Goal: Task Accomplishment & Management: Complete application form

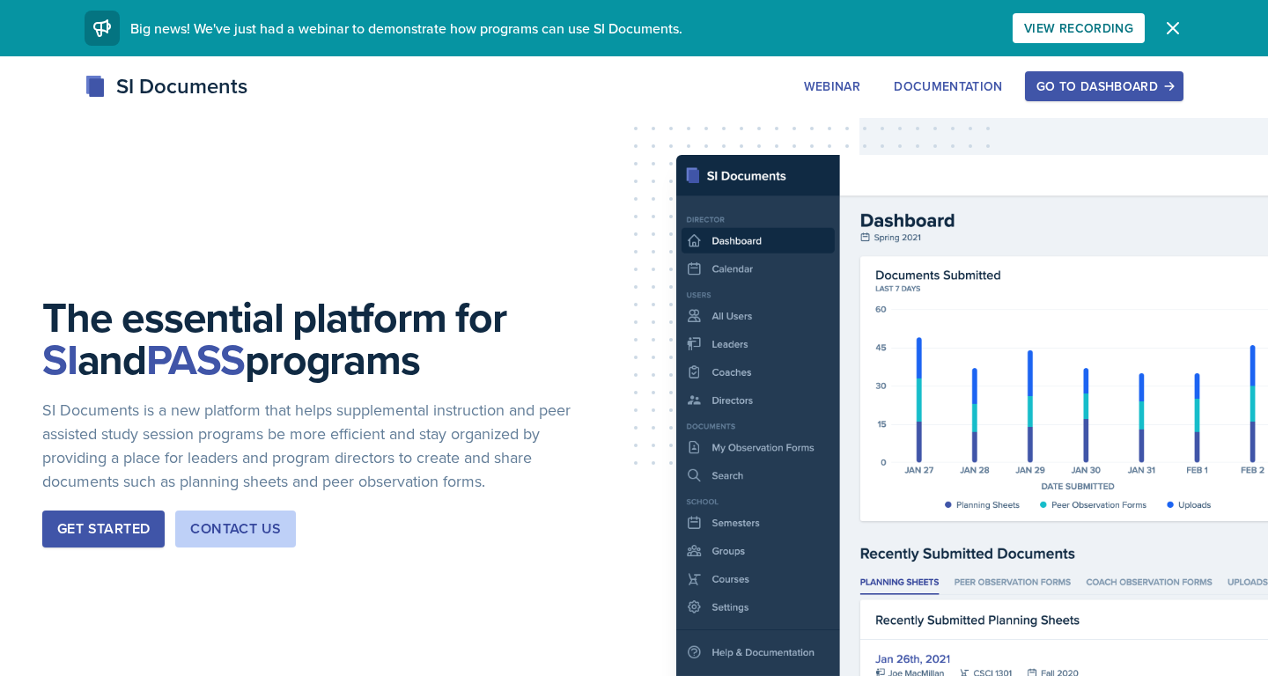
click at [1133, 79] on div "Go to Dashboard" at bounding box center [1104, 86] width 136 height 14
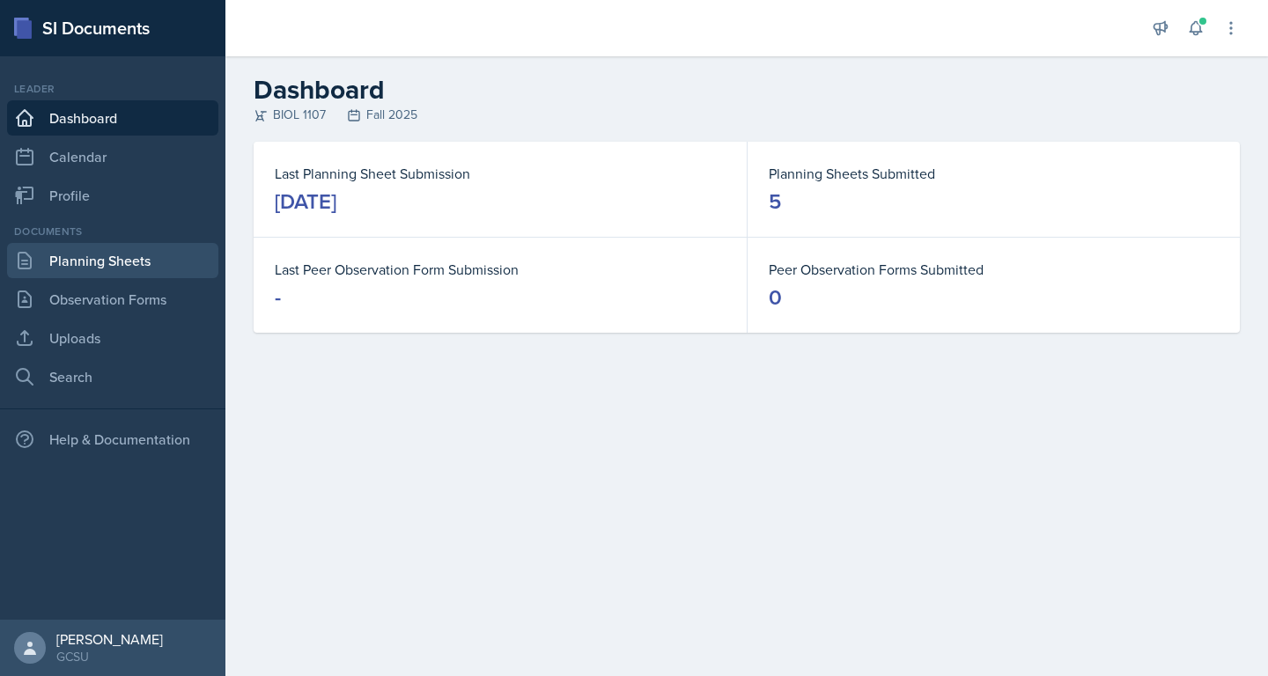
click at [80, 259] on link "Planning Sheets" at bounding box center [112, 260] width 211 height 35
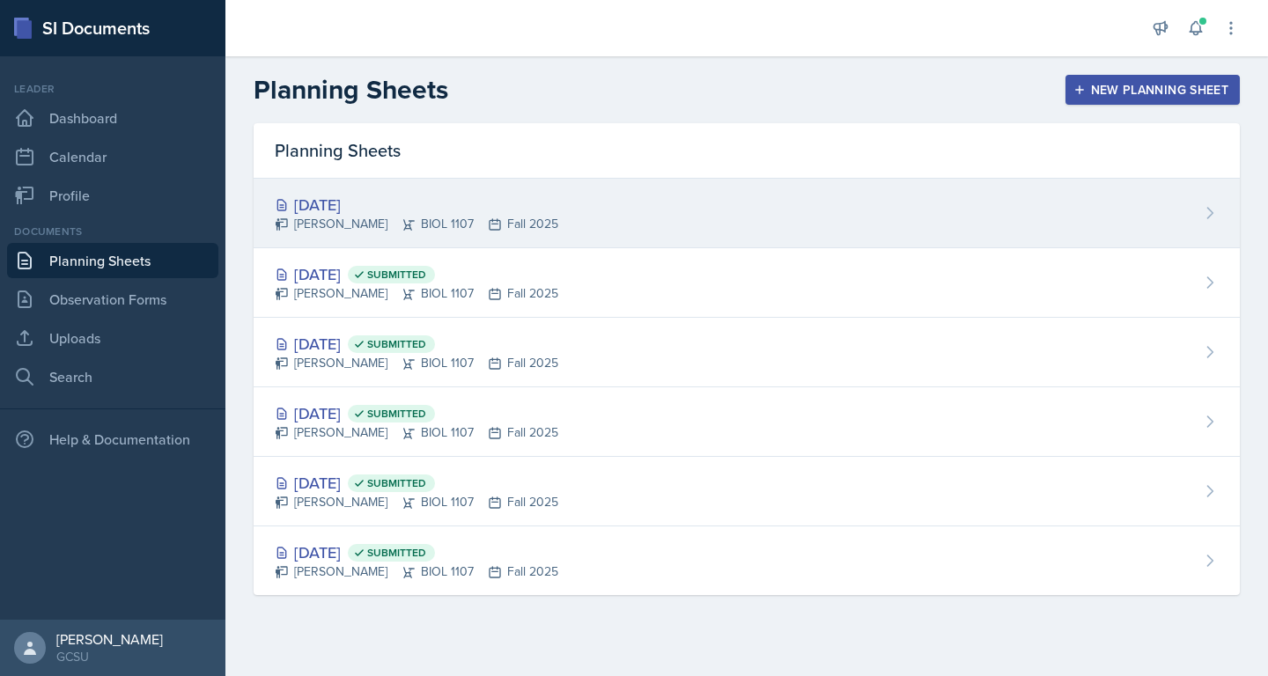
click at [671, 193] on div "[DATE] [PERSON_NAME] BIOL 1107 Fall 2025" at bounding box center [747, 214] width 986 height 70
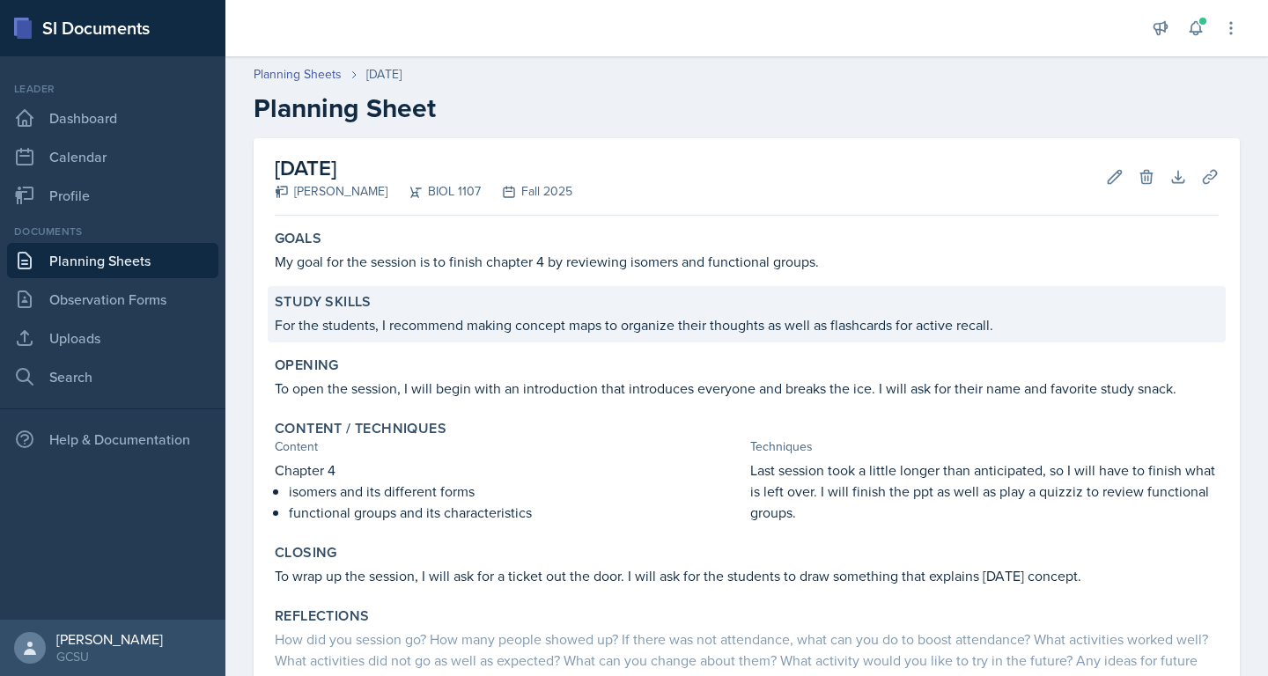
scroll to position [141, 0]
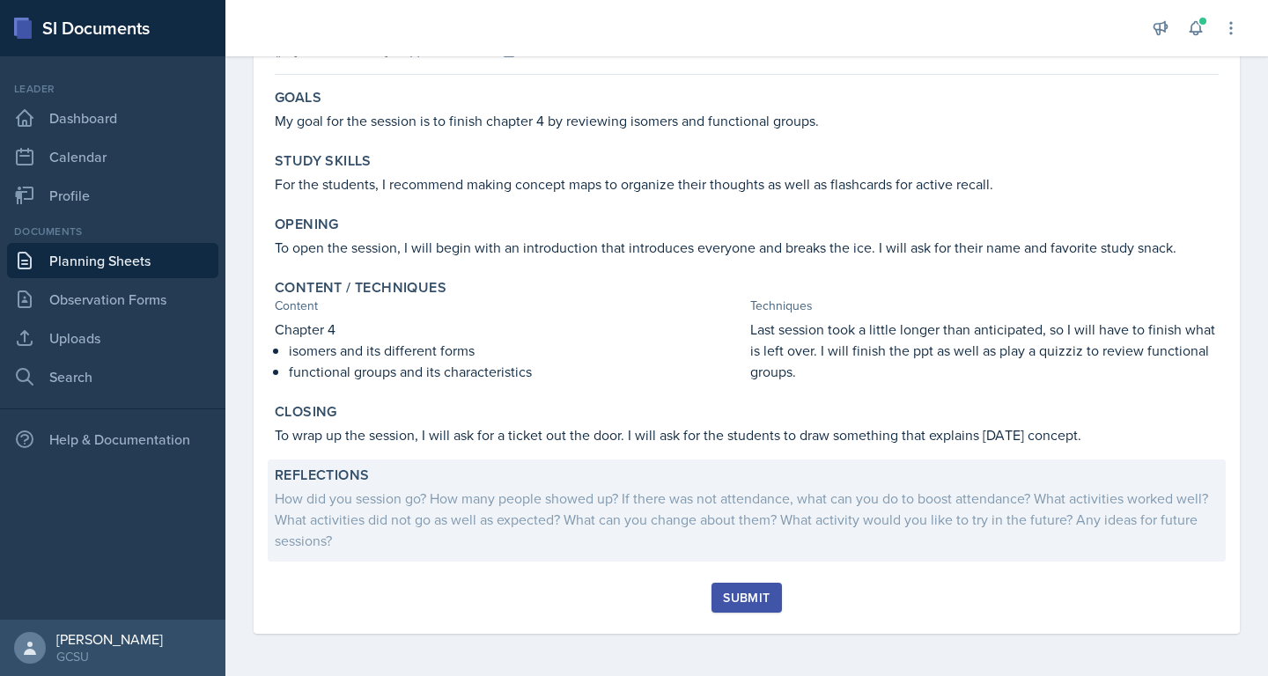
click at [634, 508] on div "How did you session go? How many people showed up? If there was not attendance,…" at bounding box center [747, 519] width 944 height 63
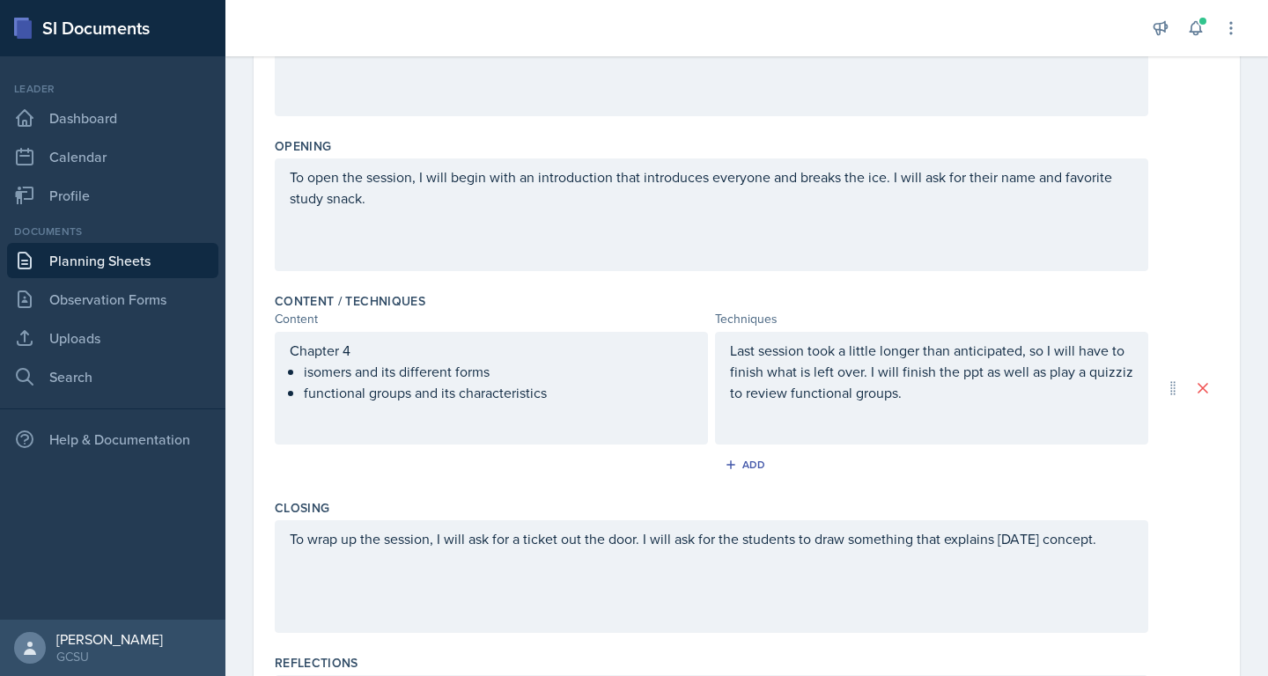
scroll to position [519, 0]
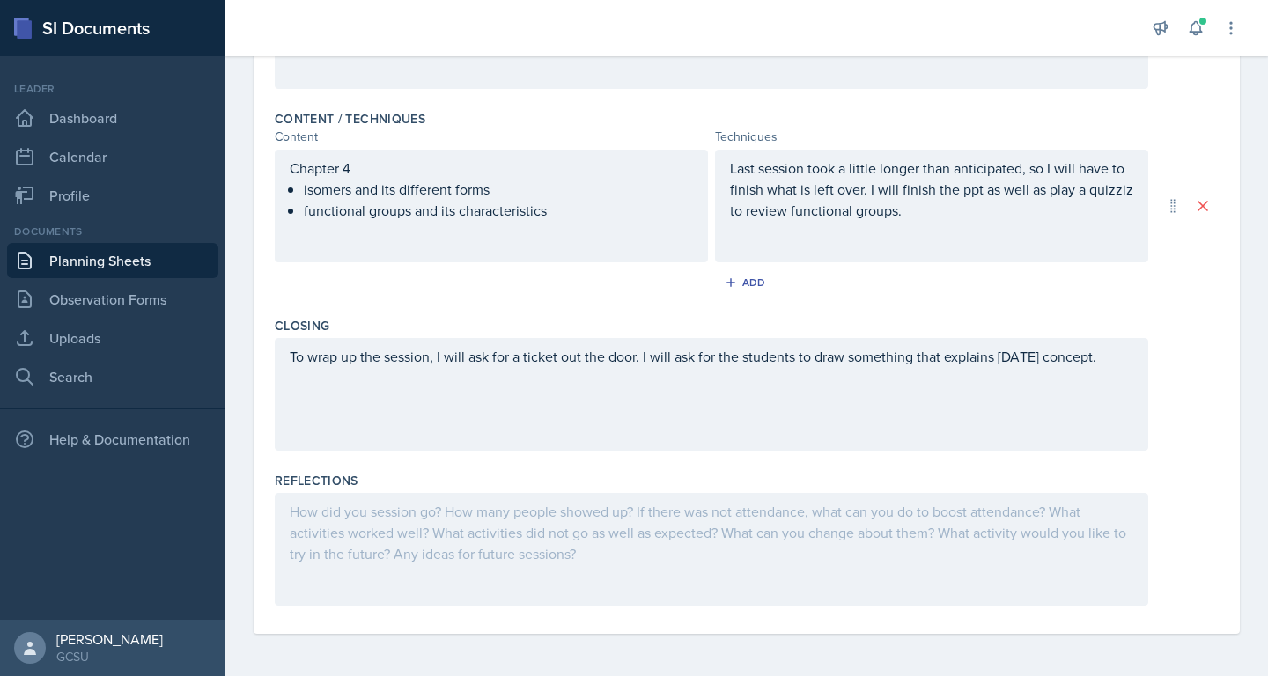
click at [493, 520] on div at bounding box center [712, 549] width 874 height 113
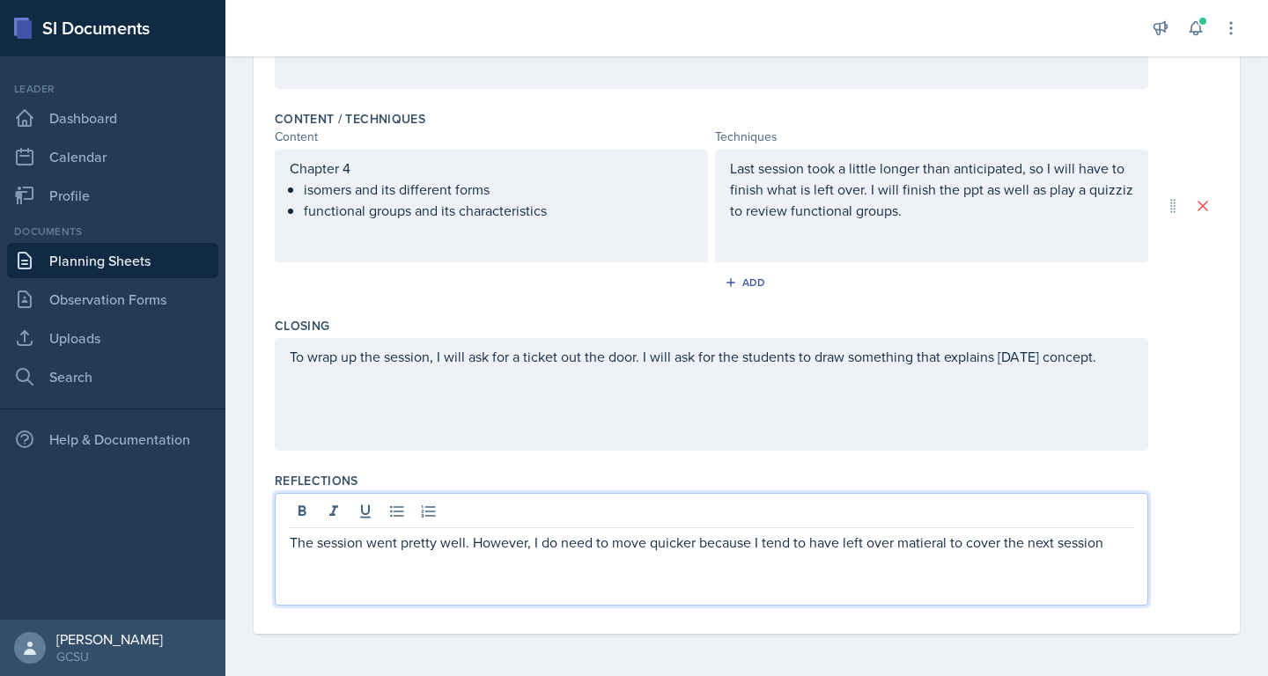
click at [947, 542] on p "The session went pretty well. However, I do need to move quicker because I tend…" at bounding box center [712, 542] width 844 height 21
click at [1102, 547] on p "The session went pretty well. However, I do need to move quicker because I tend…" at bounding box center [712, 542] width 844 height 21
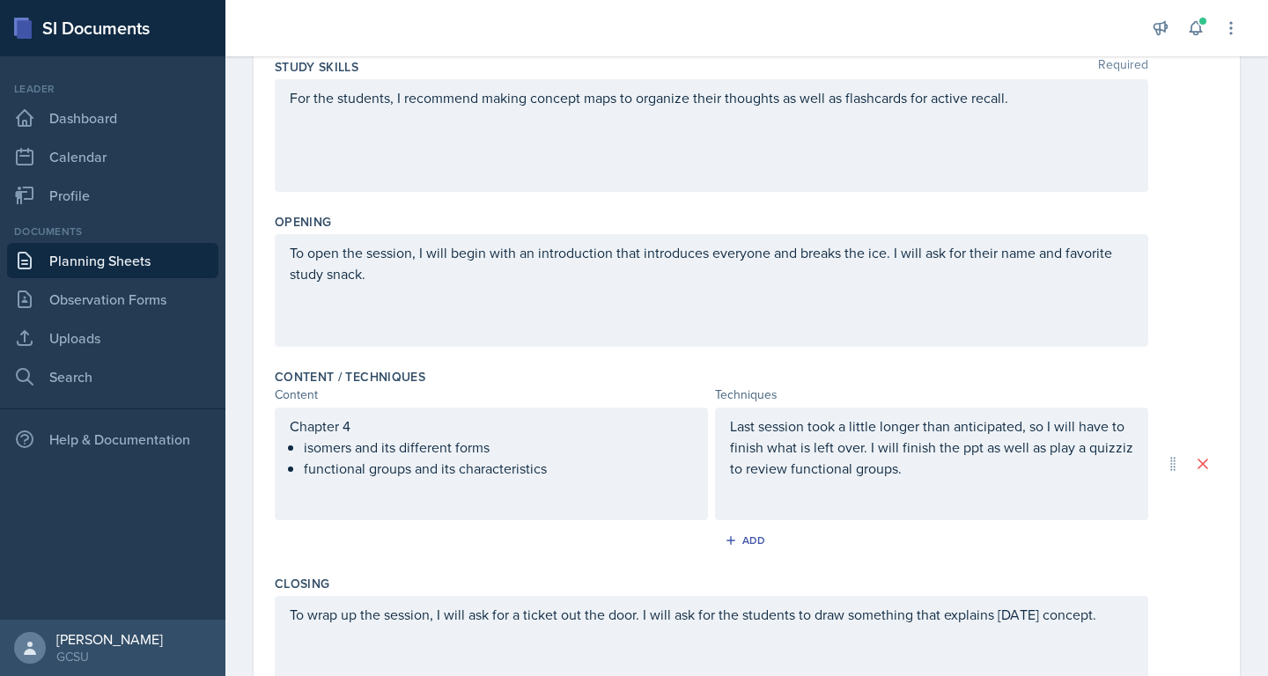
scroll to position [0, 0]
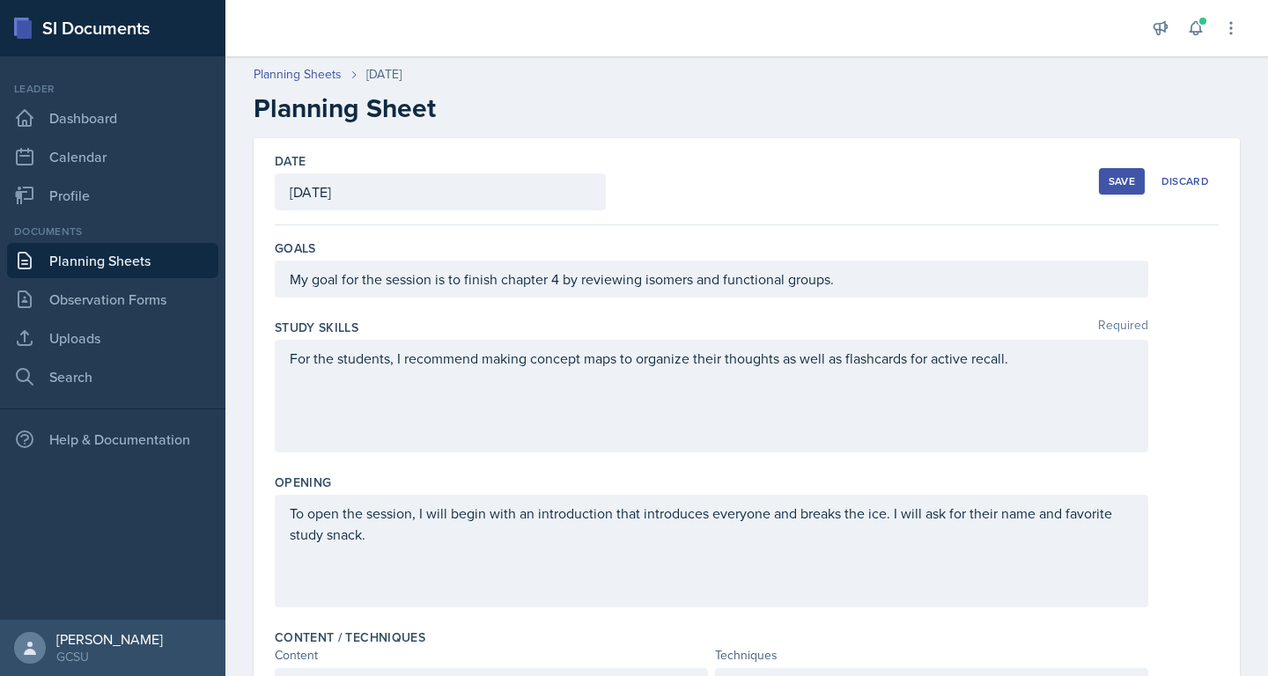
click at [1116, 177] on div "Save" at bounding box center [1122, 181] width 26 height 14
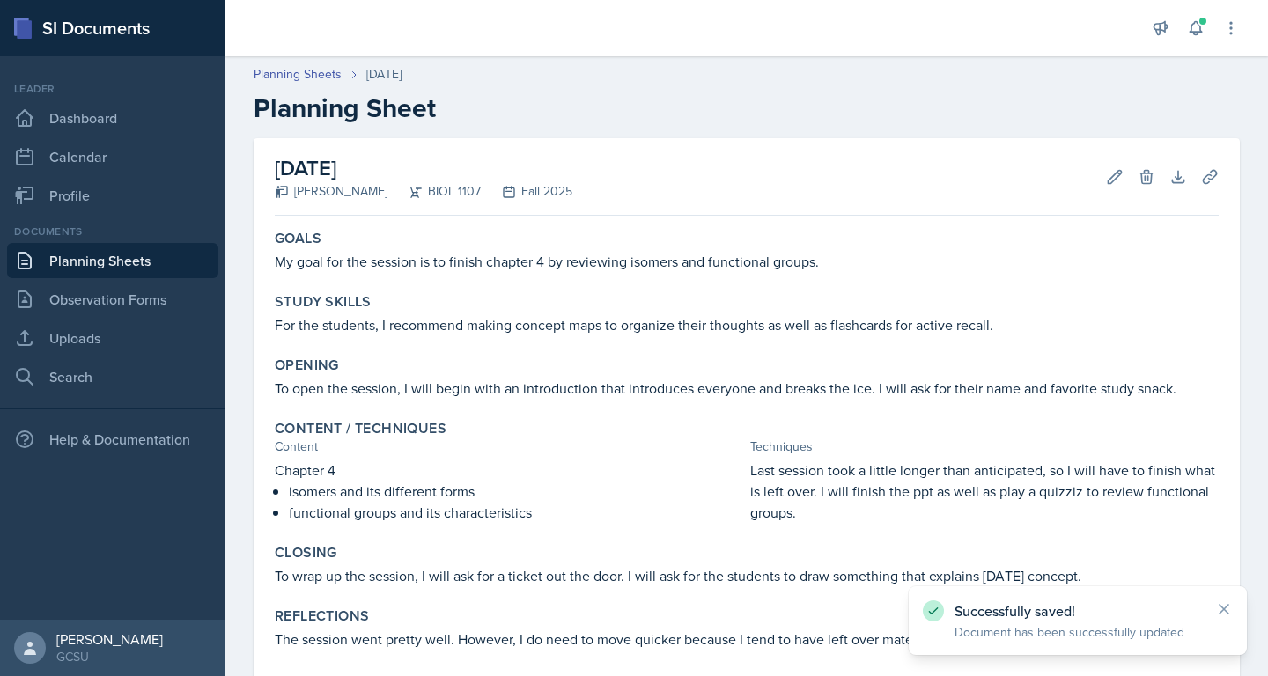
scroll to position [95, 0]
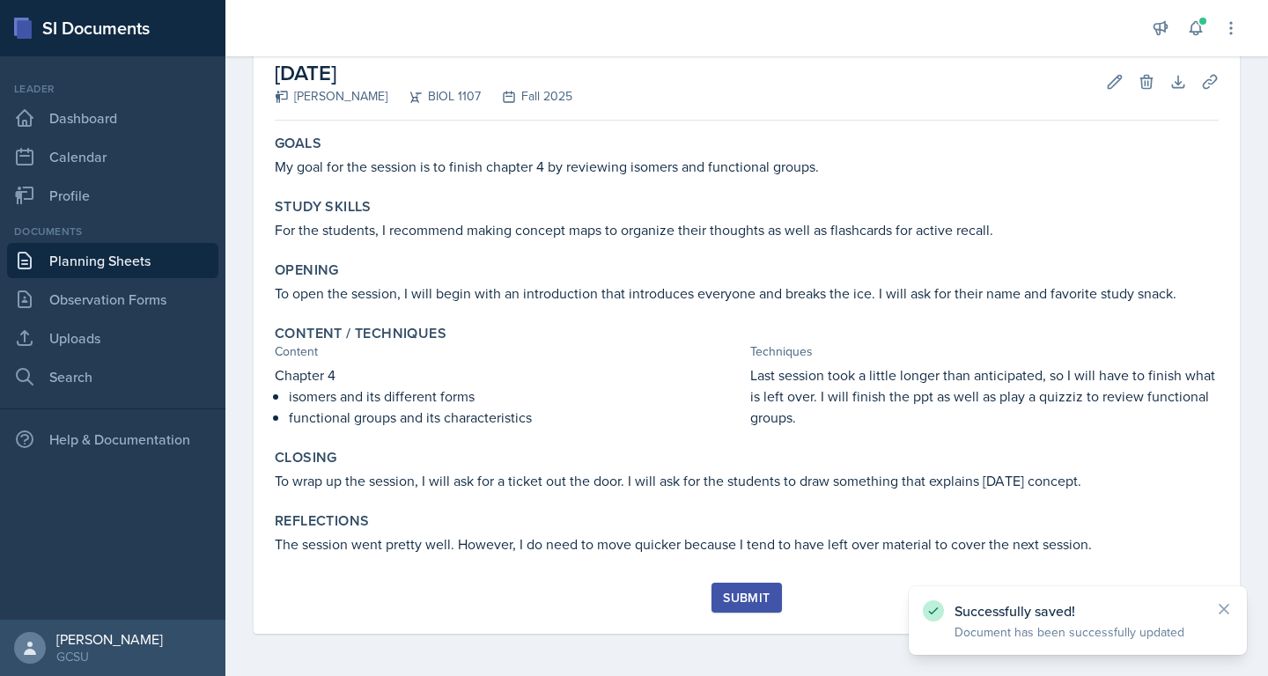
click at [738, 601] on div "Submit" at bounding box center [746, 598] width 47 height 14
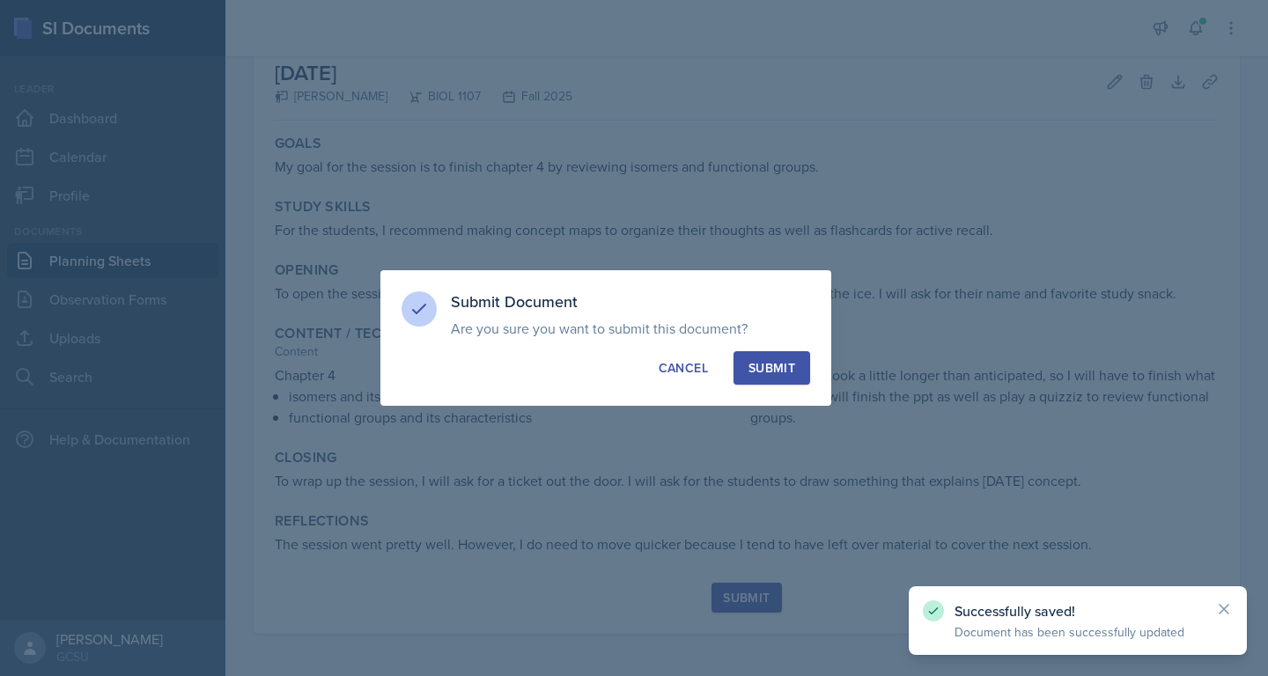
click at [790, 365] on div "Submit" at bounding box center [772, 368] width 47 height 18
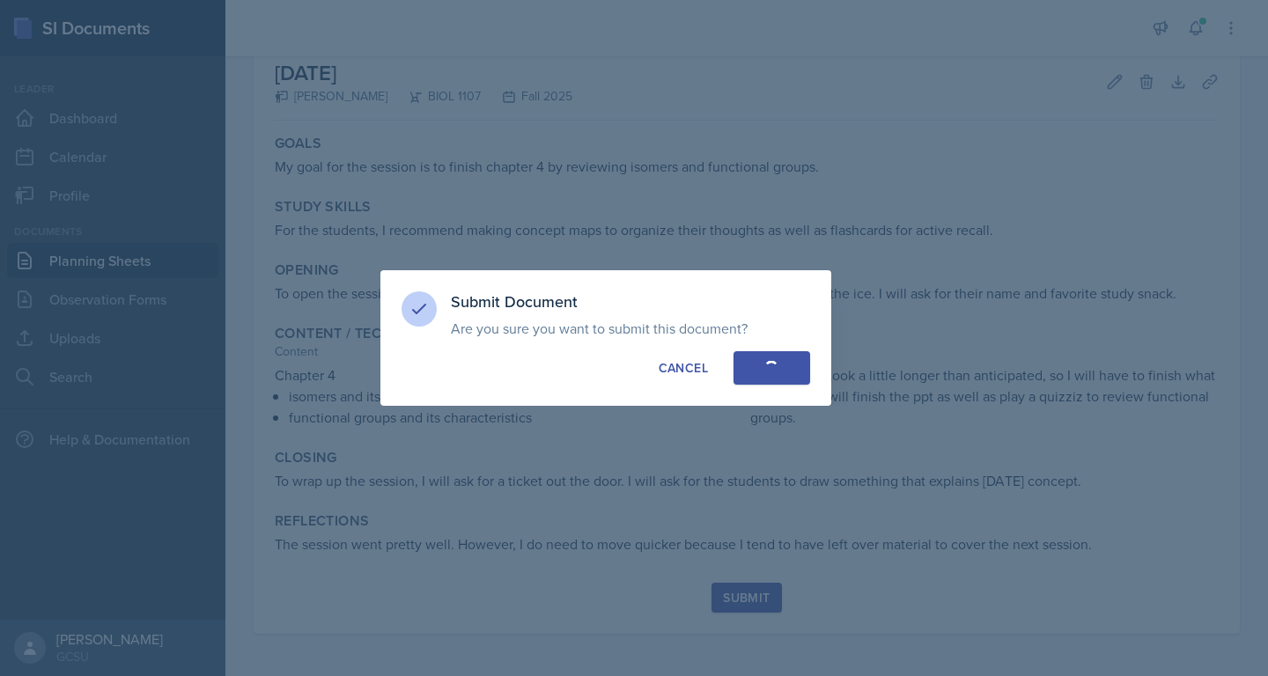
scroll to position [44, 0]
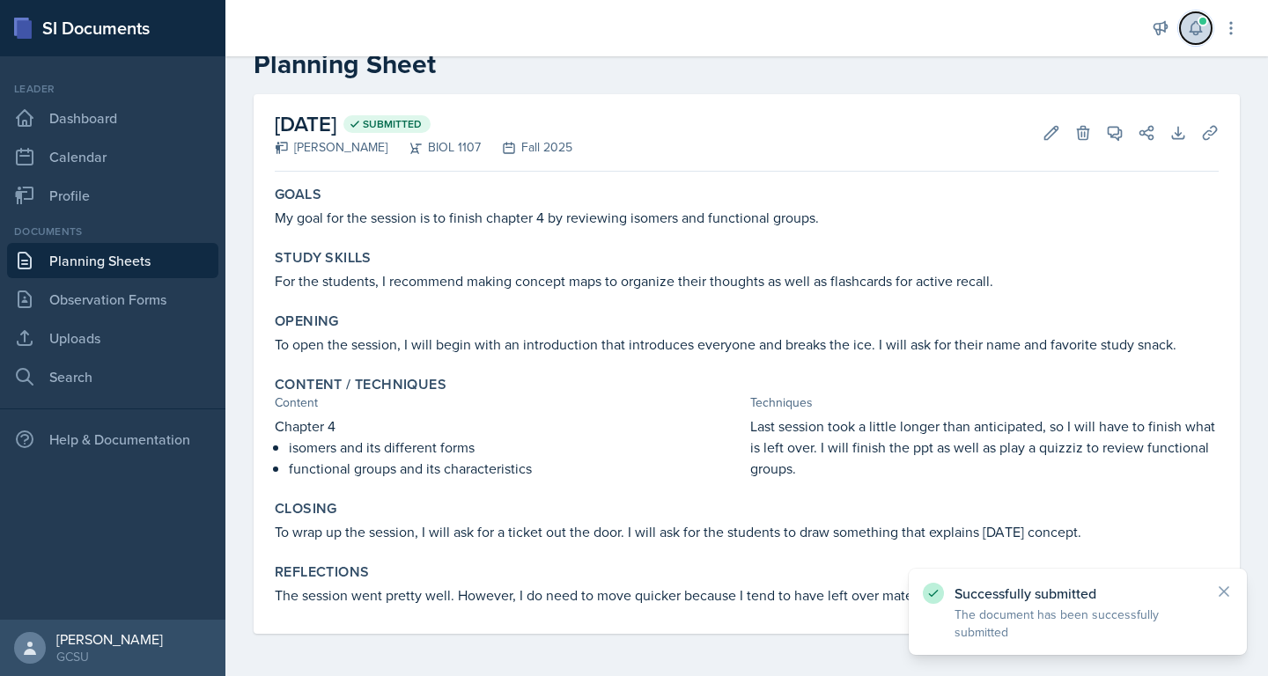
click at [1193, 18] on button at bounding box center [1196, 28] width 32 height 32
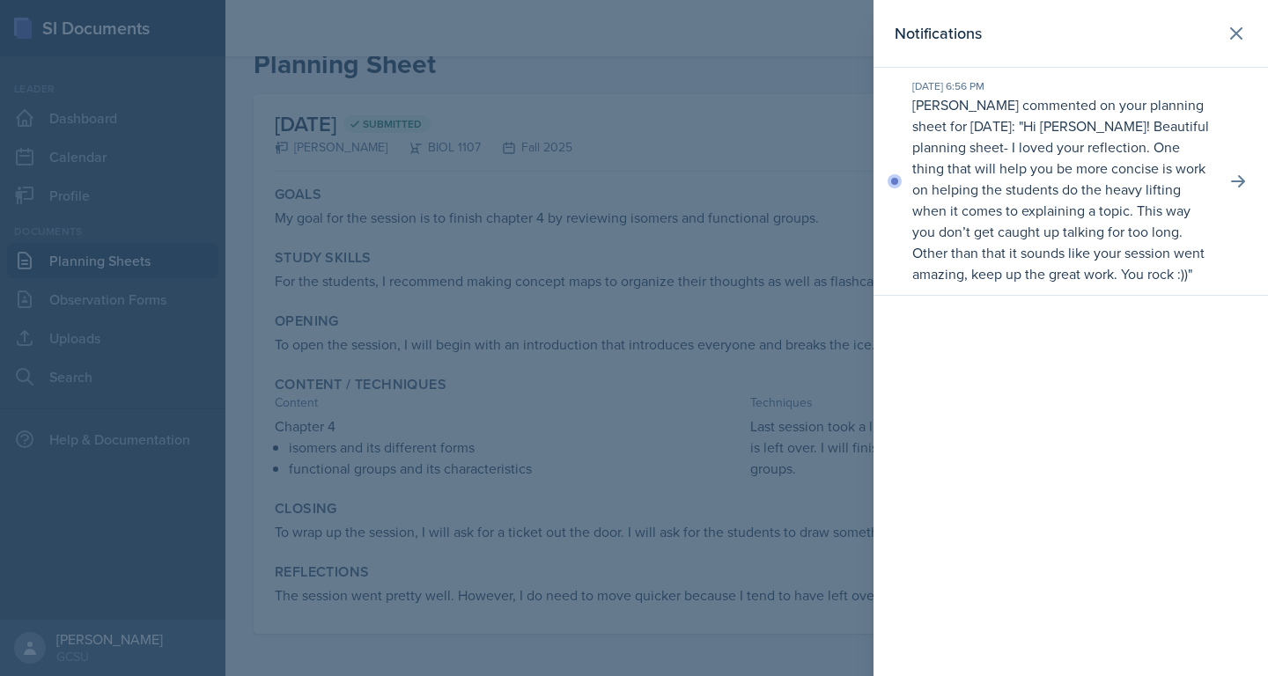
click at [1117, 113] on p "[PERSON_NAME] commented on your planning sheet for [DATE]: " Hi [PERSON_NAME]! …" at bounding box center [1061, 189] width 299 height 190
click at [1077, 154] on p "Hi [PERSON_NAME]! Beautiful planning sheet- I loved your reflection. One thing …" at bounding box center [1060, 199] width 297 height 167
click at [1080, 217] on p "Hi [PERSON_NAME]! Beautiful planning sheet- I loved your reflection. One thing …" at bounding box center [1060, 199] width 297 height 167
click at [1084, 240] on p "Hi [PERSON_NAME]! Beautiful planning sheet- I loved your reflection. One thing …" at bounding box center [1060, 199] width 297 height 167
click at [1141, 203] on p "Hi [PERSON_NAME]! Beautiful planning sheet- I loved your reflection. One thing …" at bounding box center [1060, 199] width 297 height 167
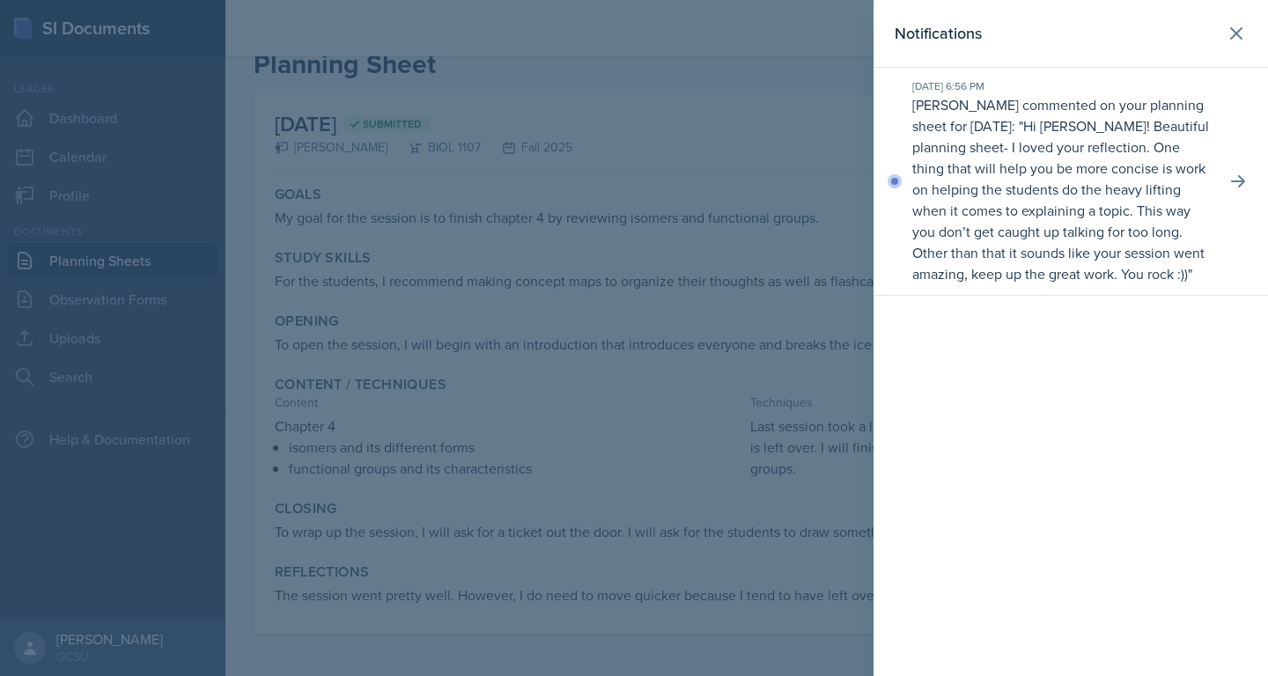
click at [694, 254] on div at bounding box center [634, 338] width 1268 height 676
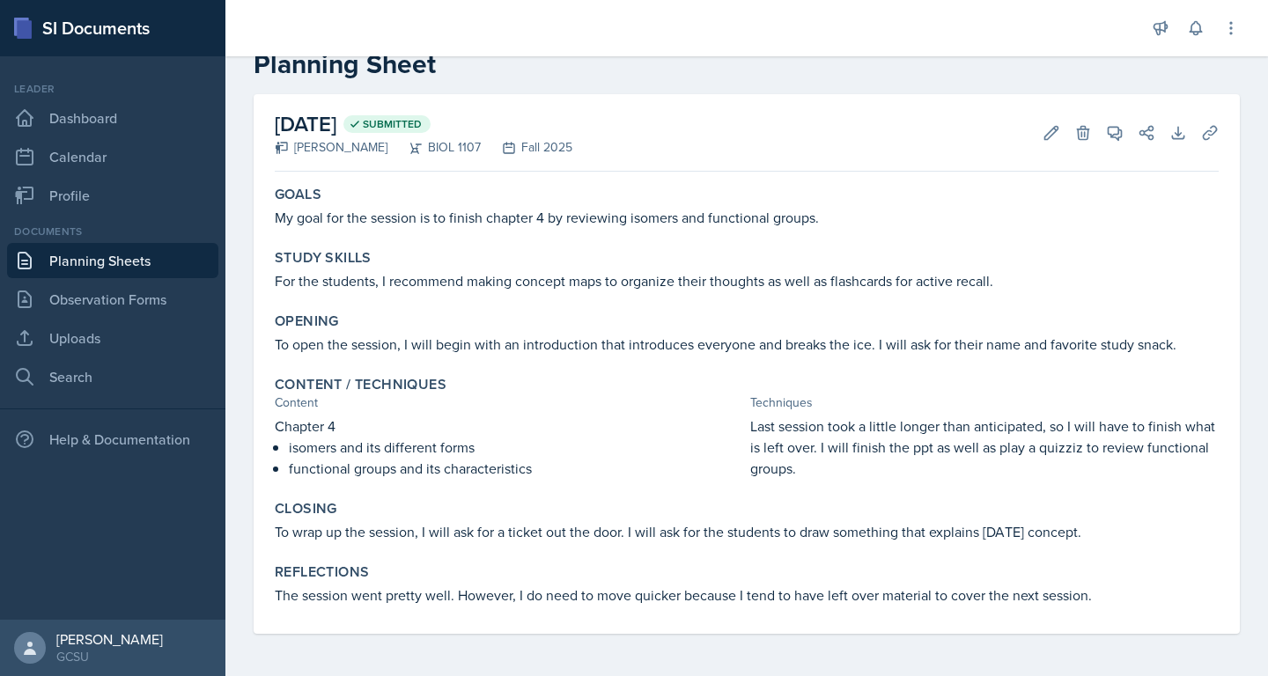
click at [121, 262] on link "Planning Sheets" at bounding box center [112, 260] width 211 height 35
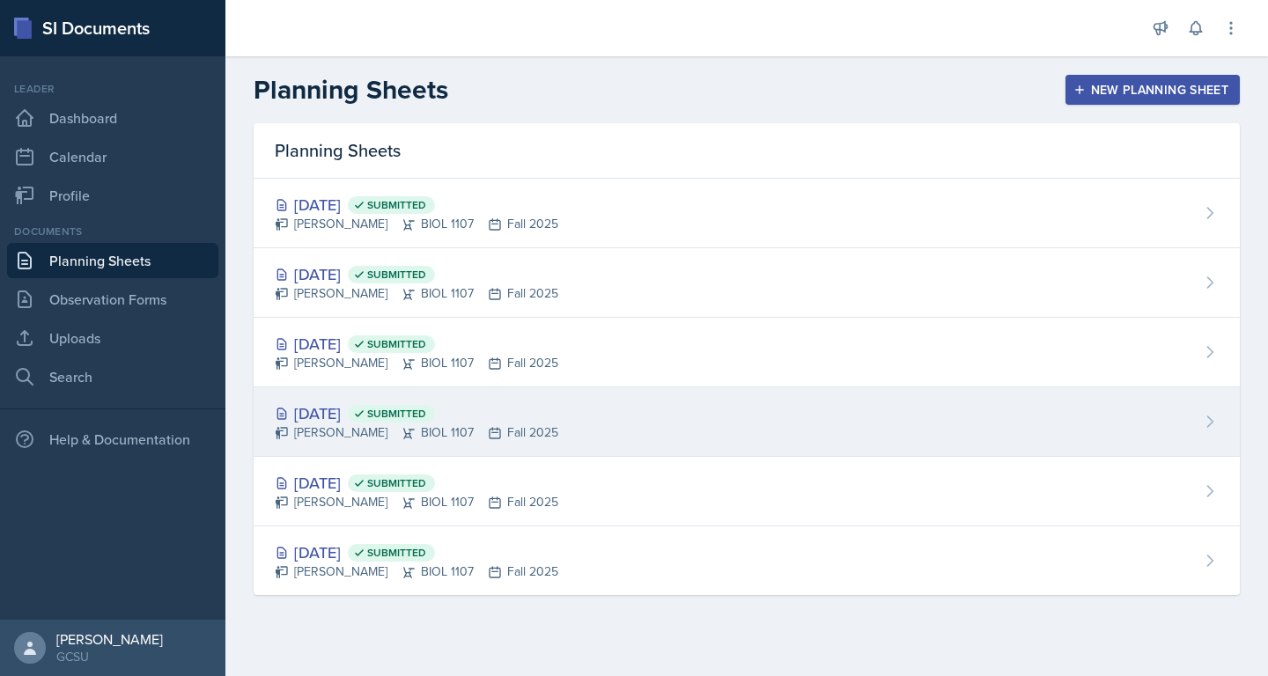
click at [395, 414] on div "[DATE] Submitted" at bounding box center [417, 414] width 284 height 24
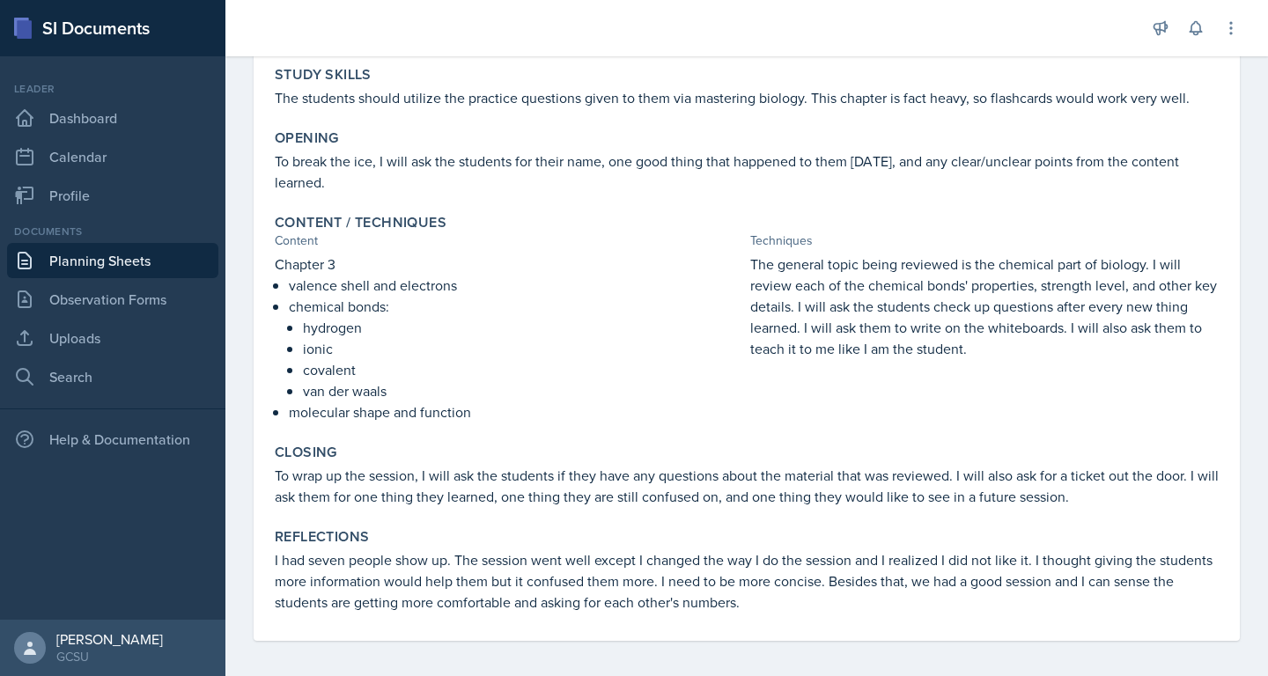
scroll to position [255, 0]
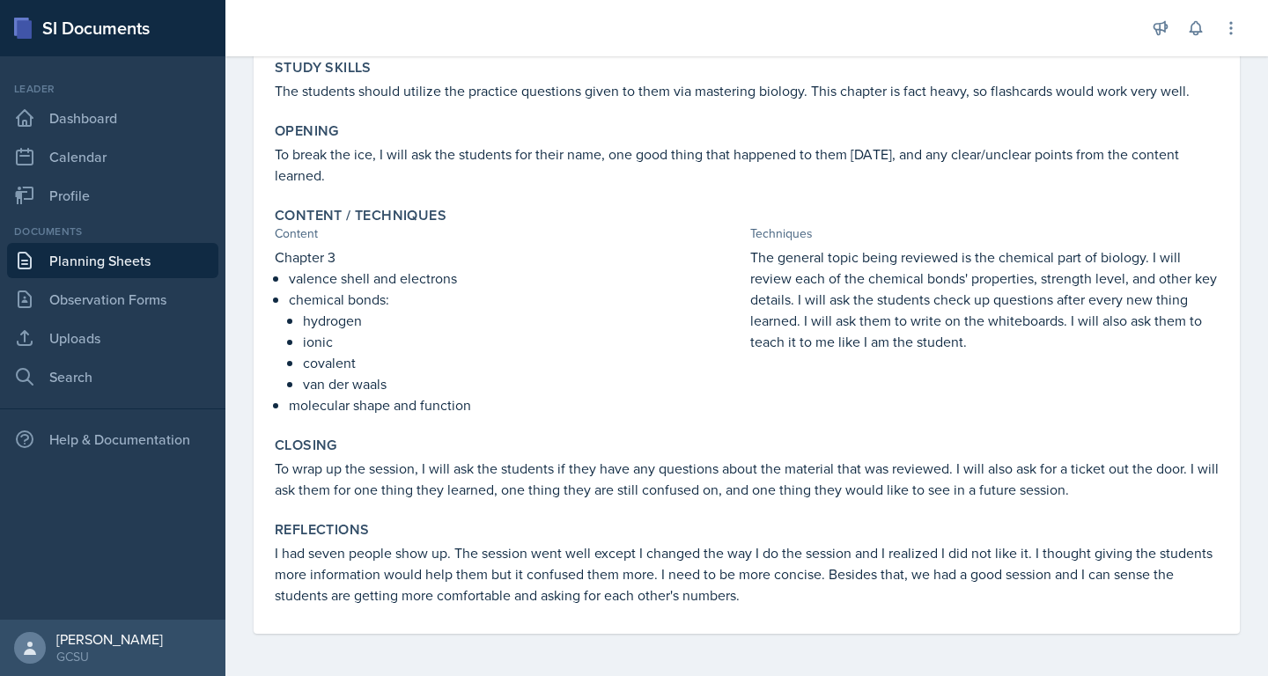
click at [631, 641] on div "[DATE] Submitted [PERSON_NAME] BIOL 1107 Fall 2025 Edit Delete View Comments Co…" at bounding box center [746, 279] width 1043 height 793
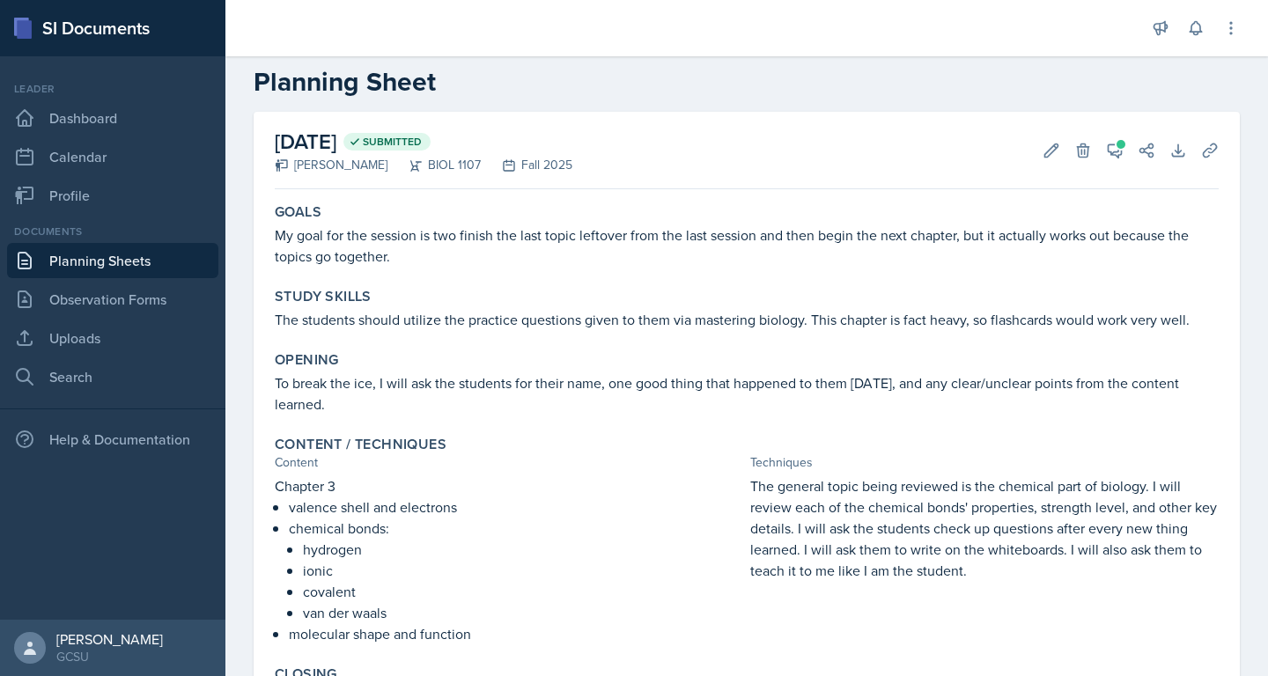
scroll to position [0, 0]
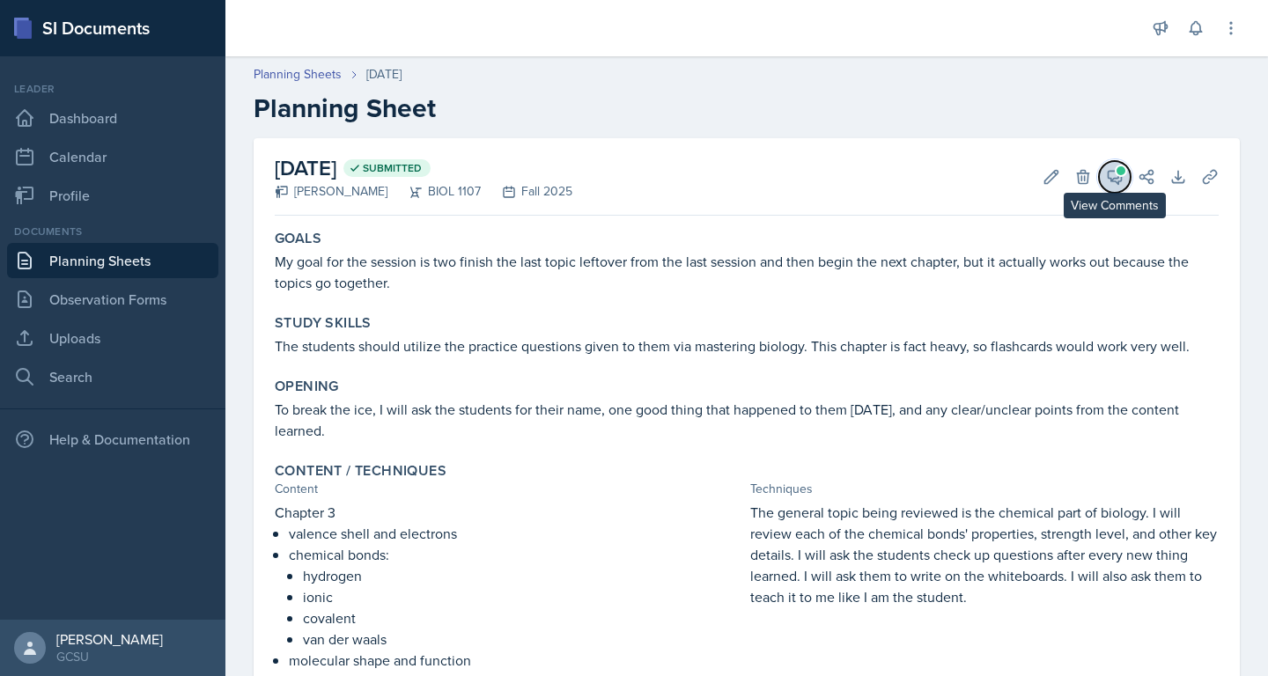
click at [1120, 176] on icon at bounding box center [1115, 177] width 18 height 18
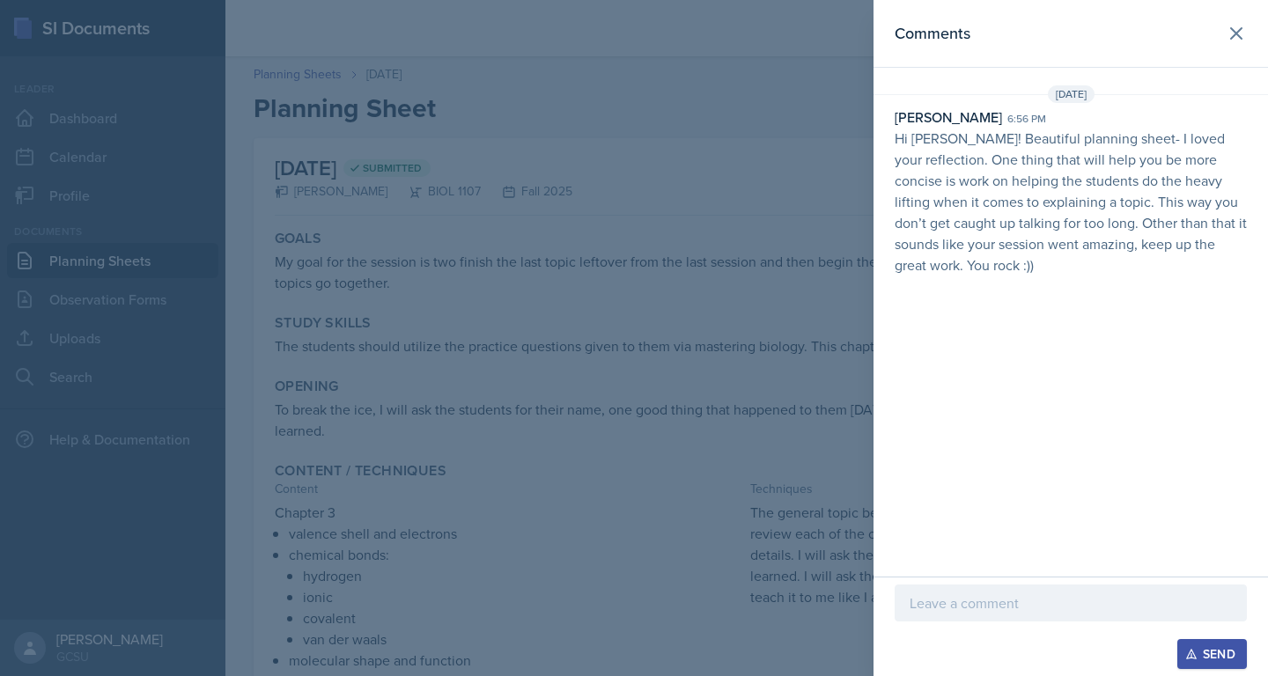
click at [753, 229] on div at bounding box center [634, 338] width 1268 height 676
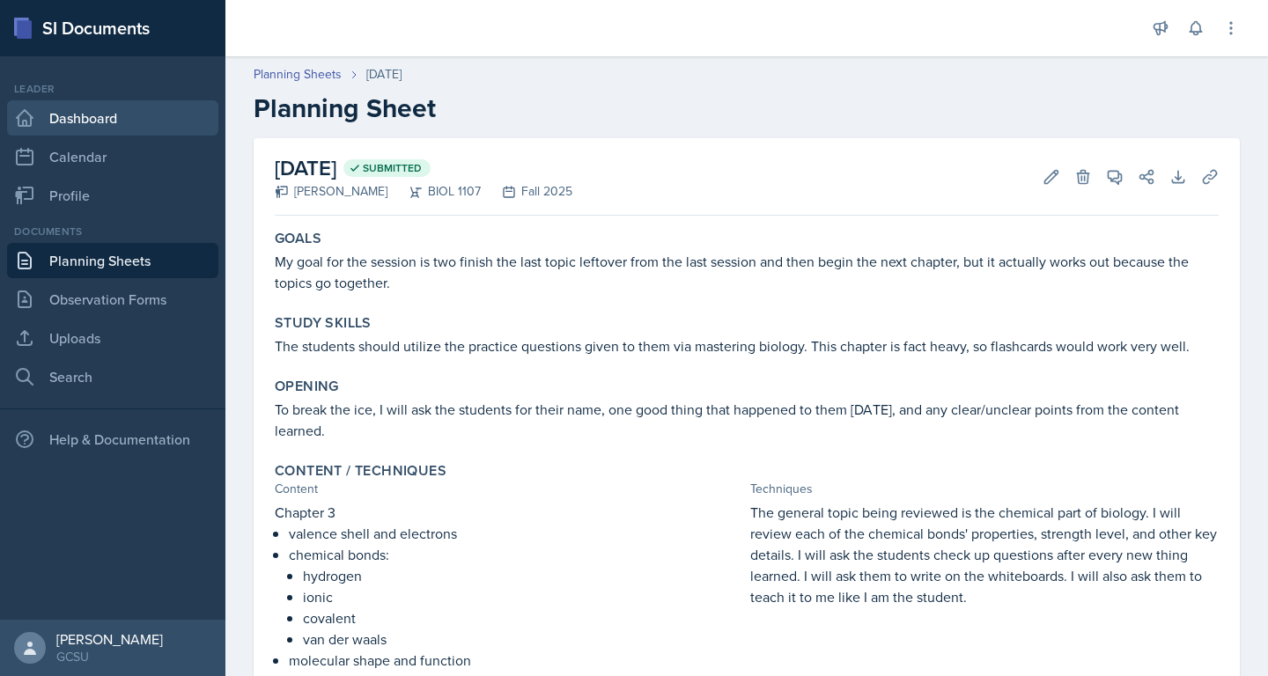
click at [79, 115] on link "Dashboard" at bounding box center [112, 117] width 211 height 35
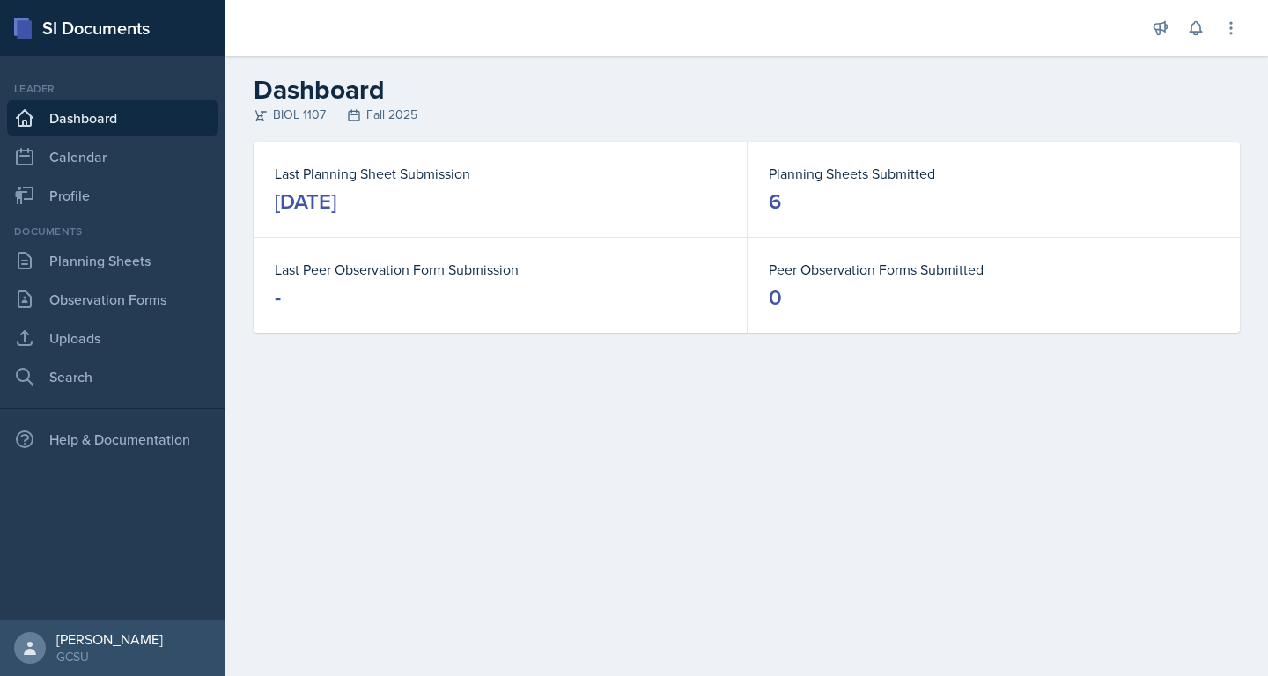
click at [437, 268] on dt "Last Peer Observation Form Submission" at bounding box center [500, 269] width 451 height 21
click at [785, 173] on dt "Planning Sheets Submitted" at bounding box center [994, 173] width 450 height 21
